Goal: Check status: Check status

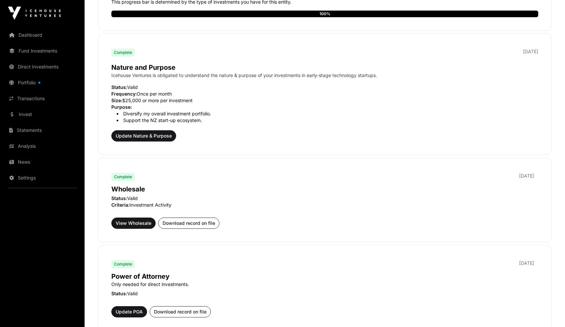
scroll to position [201, 0]
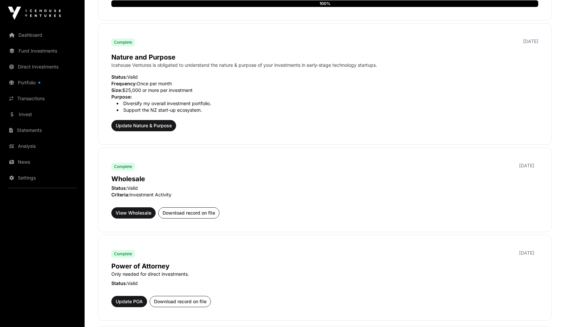
click at [31, 34] on link "Dashboard" at bounding box center [42, 35] width 74 height 15
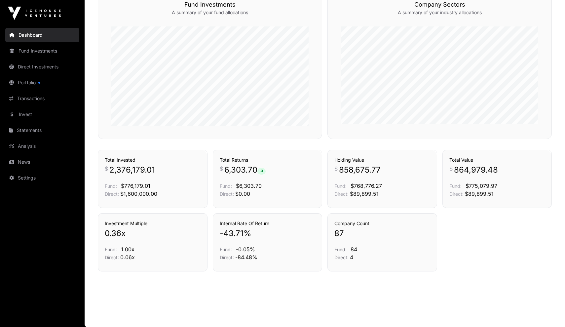
scroll to position [404, 0]
click at [42, 68] on link "Direct Investments" at bounding box center [42, 66] width 74 height 15
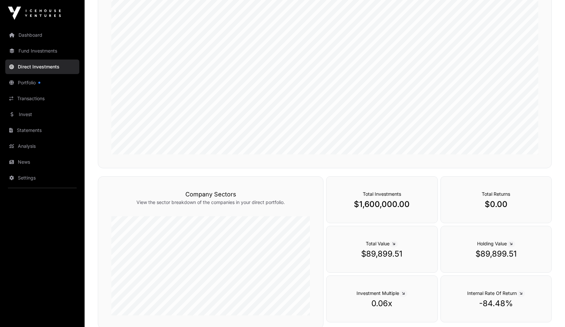
scroll to position [109, 0]
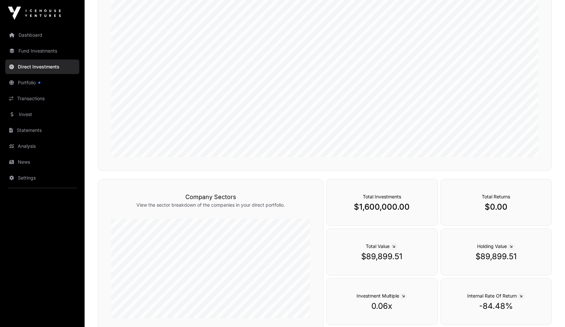
click at [42, 53] on link "Fund Investments" at bounding box center [42, 51] width 74 height 15
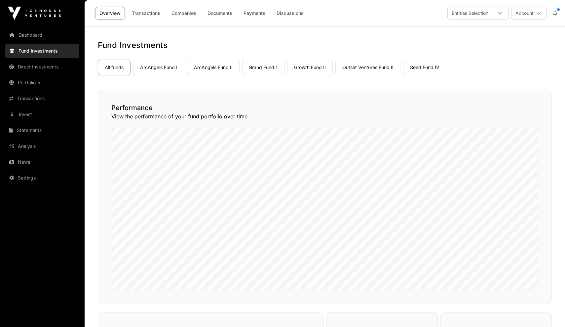
click at [31, 82] on link "Portfolio" at bounding box center [42, 82] width 74 height 15
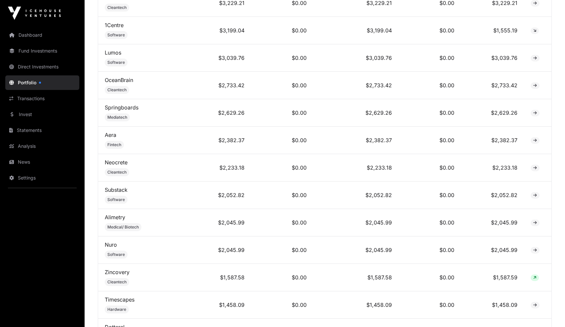
scroll to position [2172, 0]
click at [43, 34] on link "Dashboard" at bounding box center [42, 35] width 74 height 15
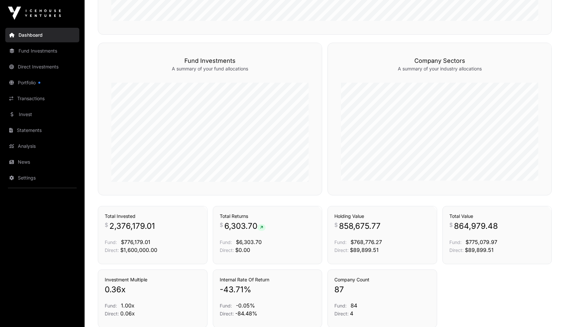
scroll to position [342, 0]
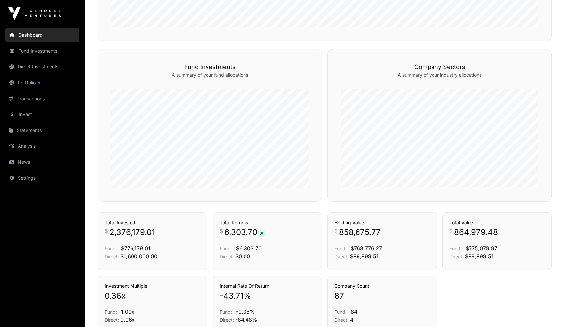
click at [37, 96] on link "Transactions" at bounding box center [42, 98] width 74 height 15
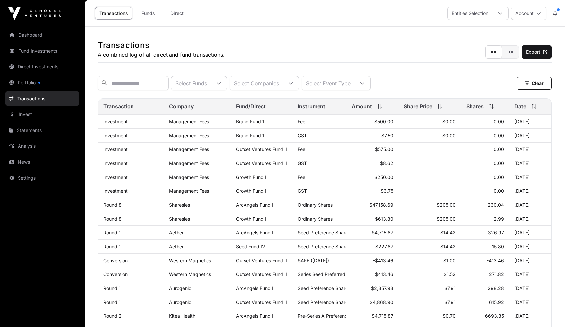
click at [50, 76] on link "Portfolio" at bounding box center [42, 82] width 74 height 15
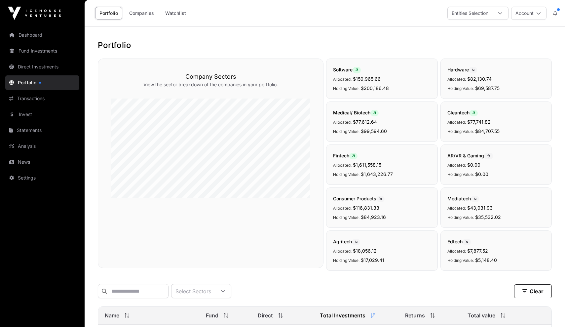
click at [51, 64] on link "Direct Investments" at bounding box center [42, 66] width 74 height 15
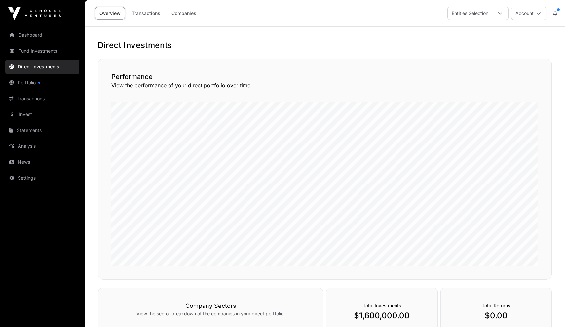
click at [176, 16] on link "Companies" at bounding box center [183, 13] width 33 height 13
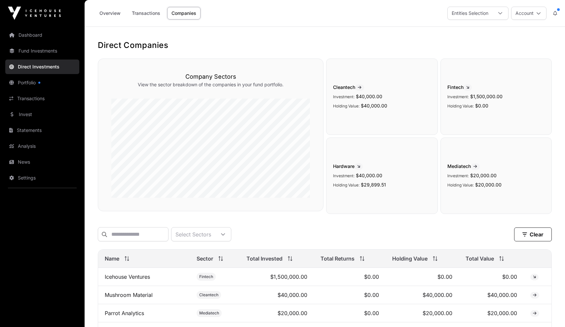
click at [39, 84] on link "Portfolio" at bounding box center [42, 82] width 74 height 15
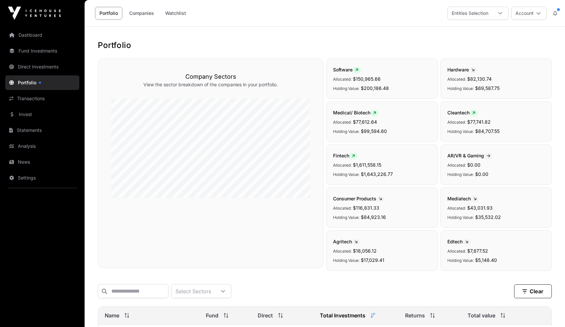
click at [144, 10] on link "Companies" at bounding box center [141, 13] width 33 height 13
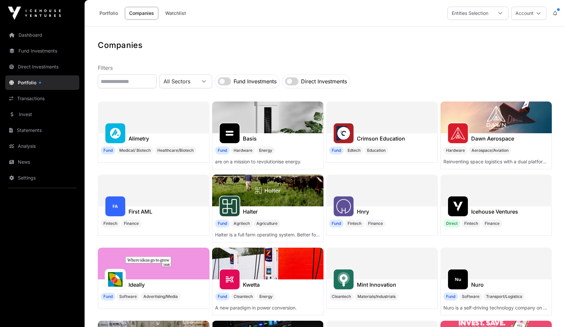
click at [42, 113] on link "Invest" at bounding box center [42, 114] width 74 height 15
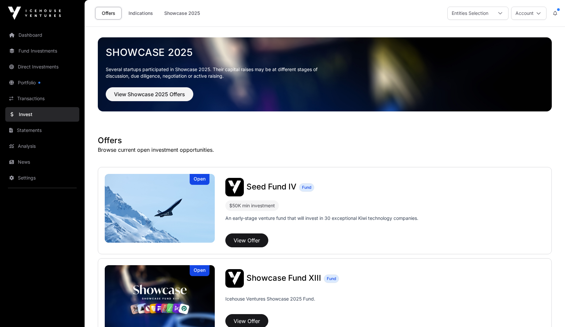
click at [142, 12] on link "Indications" at bounding box center [140, 13] width 33 height 13
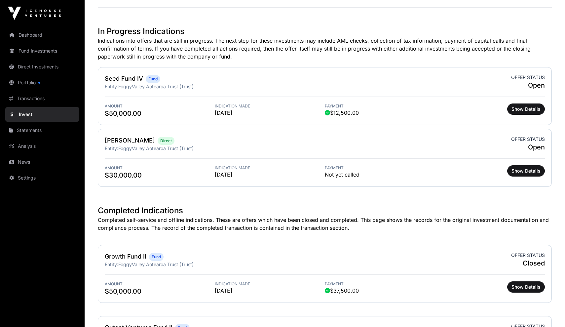
scroll to position [170, 0]
click at [279, 170] on span "Show Details" at bounding box center [525, 171] width 29 height 7
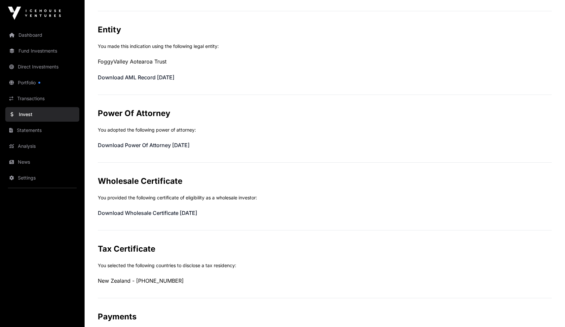
scroll to position [181, 0]
